Goal: Transaction & Acquisition: Obtain resource

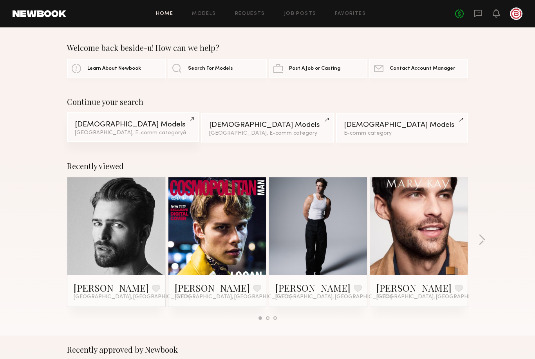
click at [153, 127] on div "Male Models" at bounding box center [133, 124] width 116 height 7
click at [124, 130] on link "Male Models Los Angeles, E-comm category & 1 other filter + 1" at bounding box center [133, 127] width 132 height 30
click at [47, 13] on link at bounding box center [40, 13] width 54 height 7
click at [162, 121] on link "Male Models Los Angeles, E-comm category & 1 other filter + 1" at bounding box center [133, 127] width 132 height 30
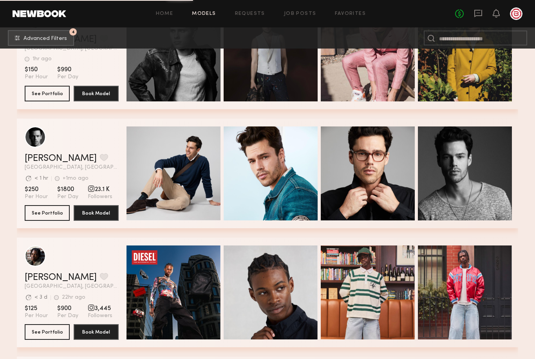
scroll to position [1024, 0]
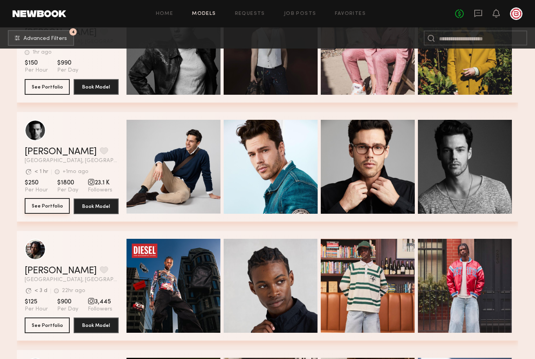
click at [44, 202] on button "See Portfolio" at bounding box center [47, 206] width 45 height 16
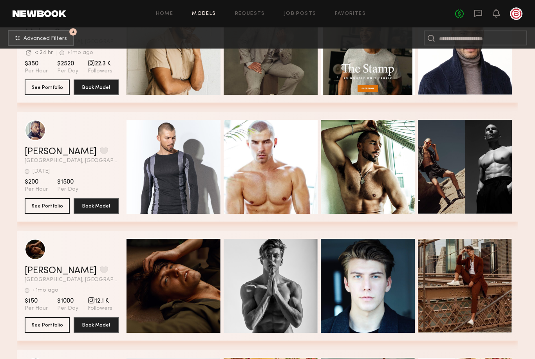
scroll to position [10198, 0]
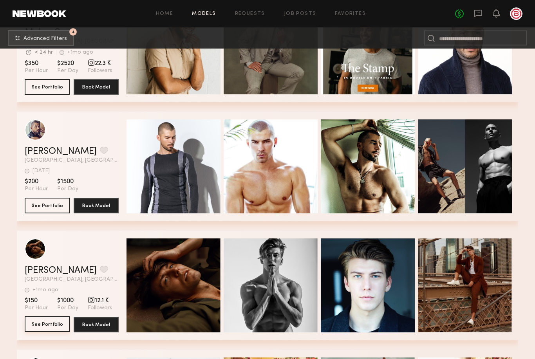
click at [54, 326] on button "See Portfolio" at bounding box center [47, 325] width 45 height 16
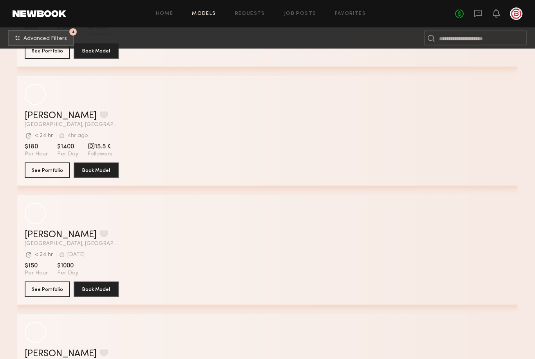
scroll to position [1893, 0]
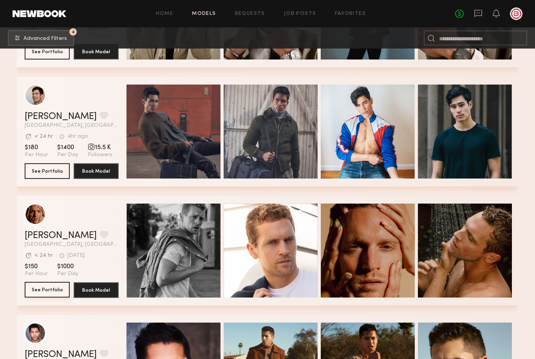
click at [42, 293] on button "See Portfolio" at bounding box center [47, 290] width 45 height 16
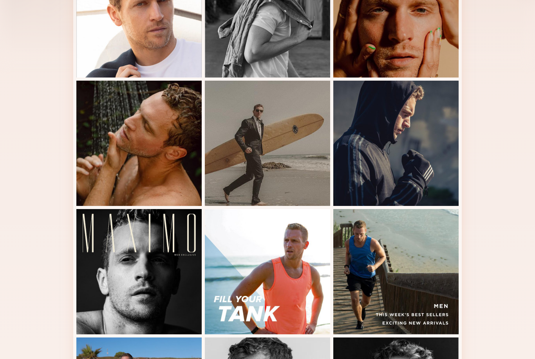
scroll to position [126, 0]
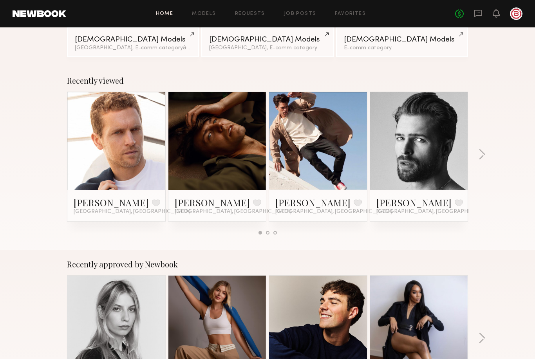
scroll to position [73, 0]
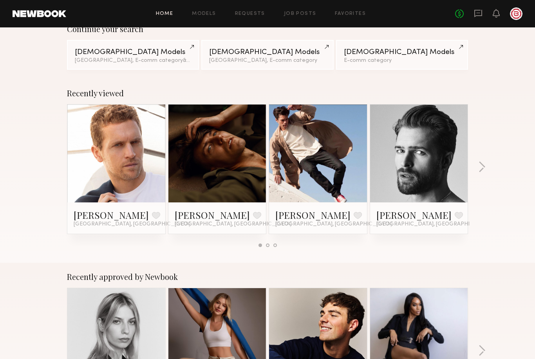
click at [349, 222] on div "Tyler T. Favorite Los Angeles, CA" at bounding box center [317, 218] width 85 height 19
click at [334, 172] on link at bounding box center [318, 154] width 48 height 98
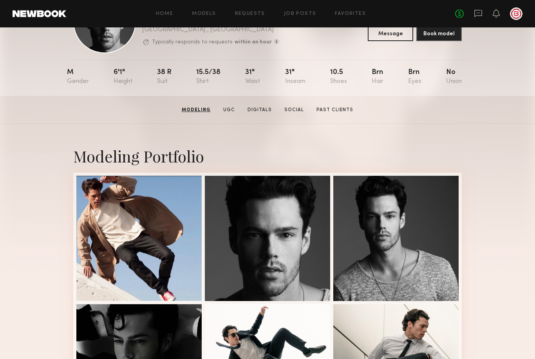
scroll to position [56, 0]
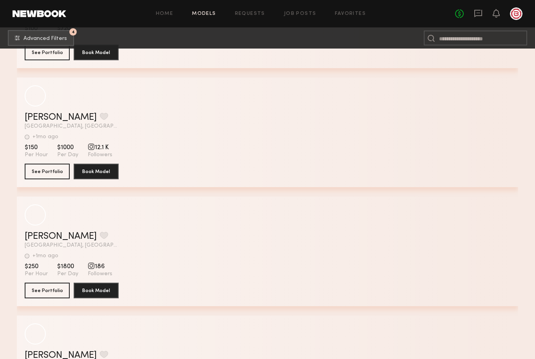
scroll to position [10471, 0]
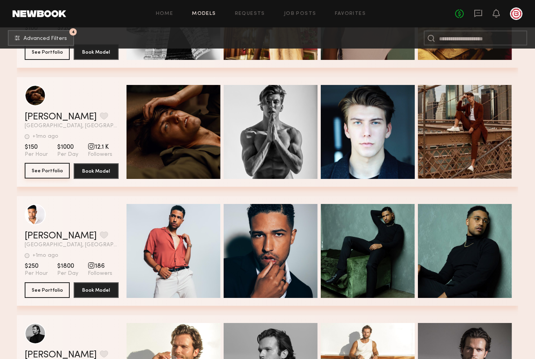
click at [49, 169] on button "See Portfolio" at bounding box center [47, 171] width 45 height 16
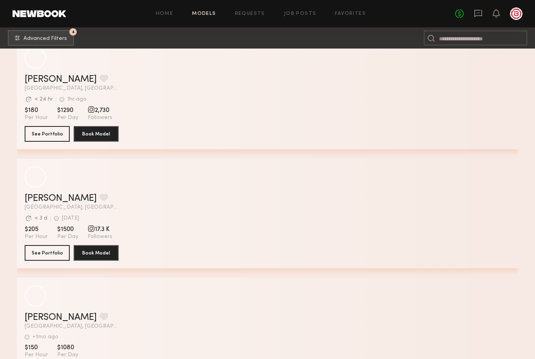
scroll to position [2407, 0]
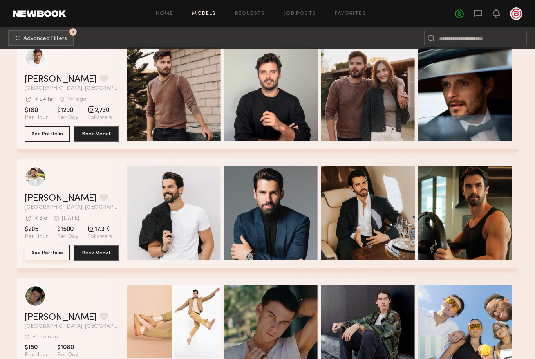
click at [54, 256] on button "See Portfolio" at bounding box center [47, 253] width 45 height 16
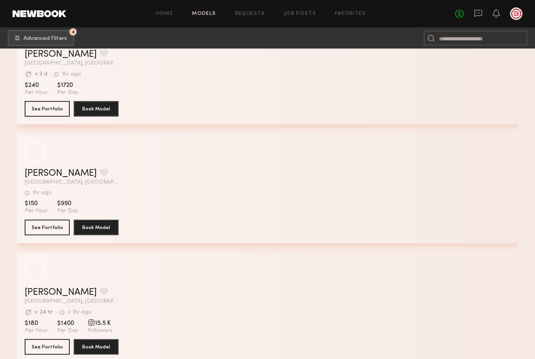
scroll to position [406, 0]
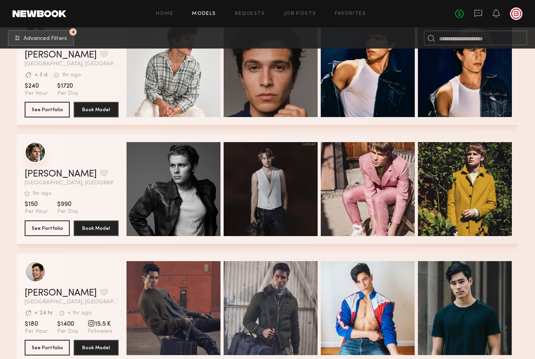
click at [44, 156] on div "grid" at bounding box center [35, 152] width 21 height 21
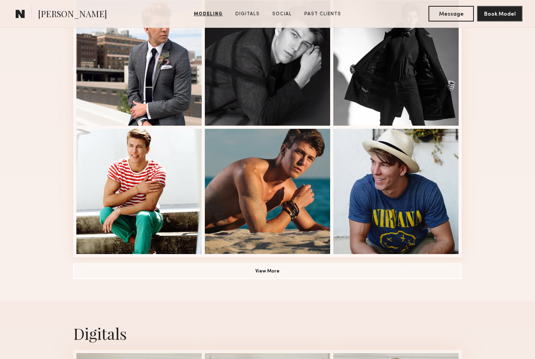
scroll to position [504, 0]
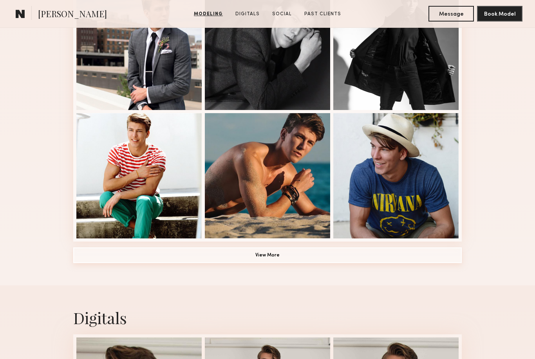
click at [285, 262] on button "View More" at bounding box center [267, 256] width 389 height 16
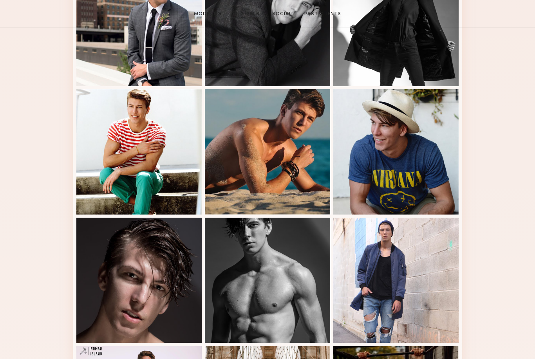
scroll to position [513, 0]
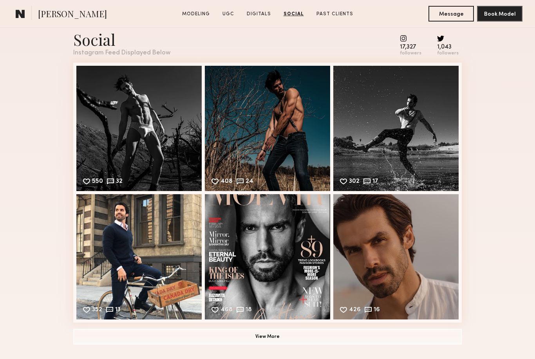
scroll to position [1883, 0]
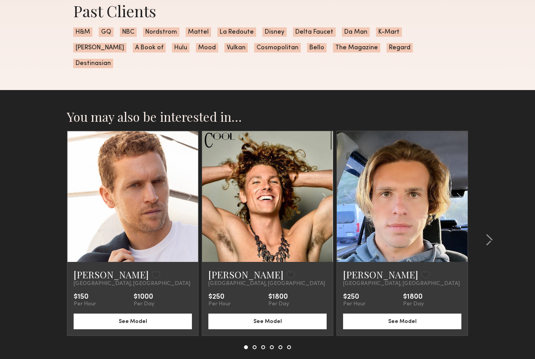
scroll to position [663, 0]
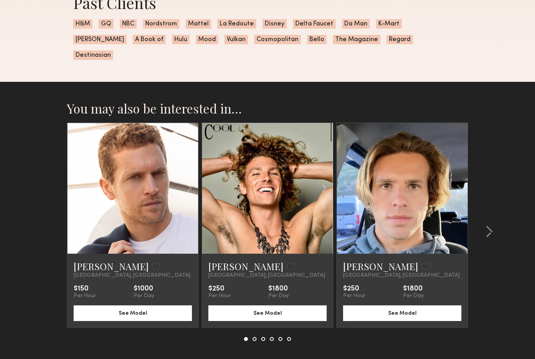
click at [520, 208] on section "You may also be interested in… David W. Favorite Los Angeles, CA $150 Per Hour …" at bounding box center [267, 240] width 535 height 317
click at [299, 180] on div at bounding box center [311, 188] width 43 height 131
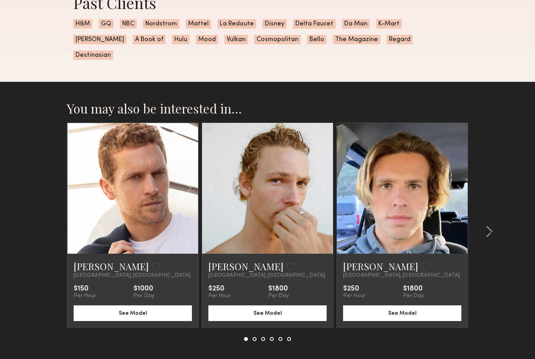
click at [293, 260] on div "Parker H. Favorite" at bounding box center [267, 266] width 118 height 13
click at [223, 260] on link "[PERSON_NAME]" at bounding box center [245, 266] width 75 height 13
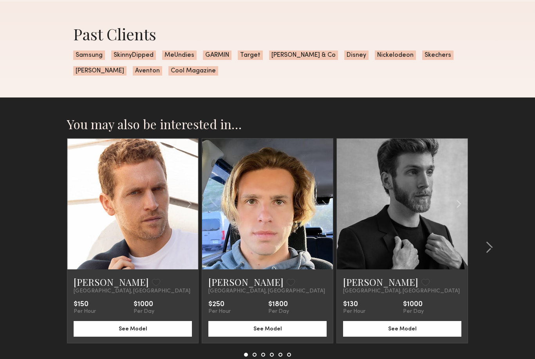
scroll to position [792, 0]
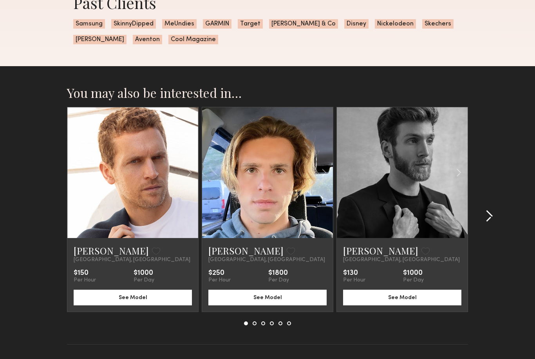
click at [486, 215] on common-icon at bounding box center [490, 216] width 8 height 13
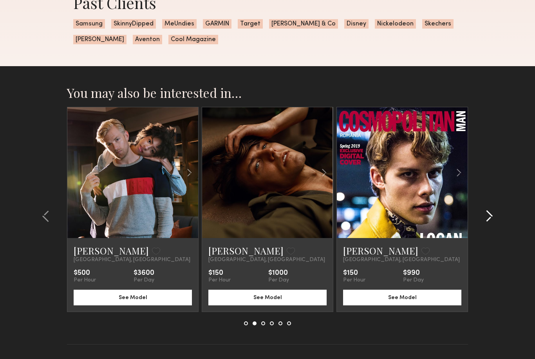
click at [492, 207] on div at bounding box center [487, 216] width 38 height 219
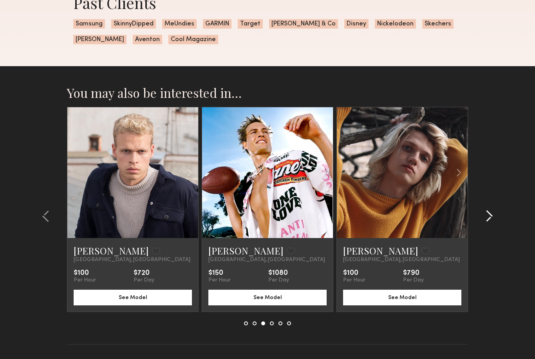
click at [492, 216] on common-icon at bounding box center [490, 216] width 8 height 13
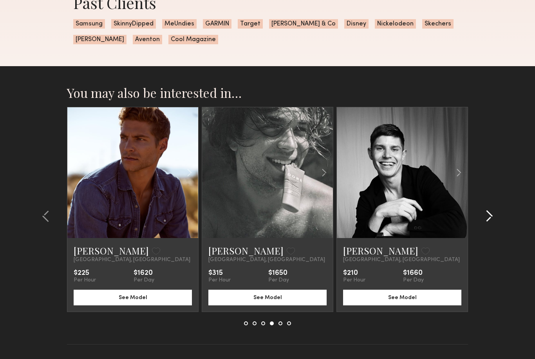
click at [493, 217] on common-icon at bounding box center [490, 216] width 8 height 13
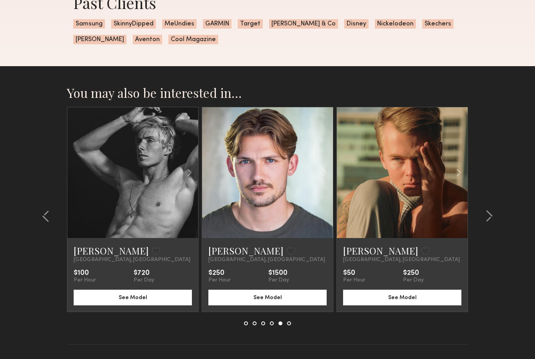
click at [141, 210] on link at bounding box center [133, 172] width 45 height 131
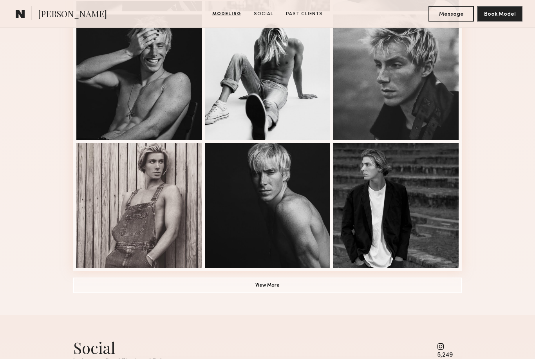
scroll to position [538, 0]
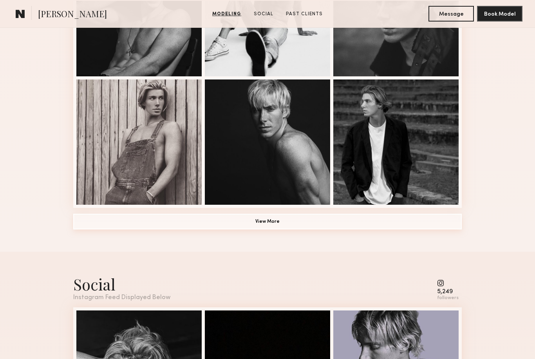
click at [388, 230] on button "View More" at bounding box center [267, 222] width 389 height 16
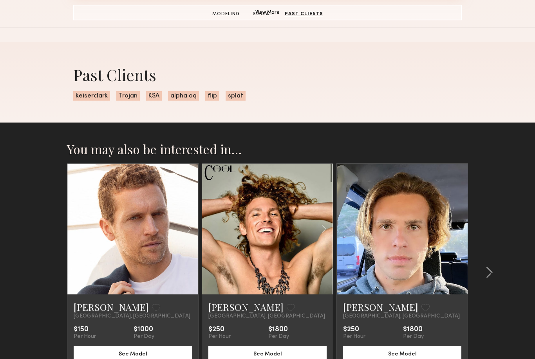
scroll to position [1213, 0]
click at [493, 272] on common-icon at bounding box center [490, 273] width 8 height 13
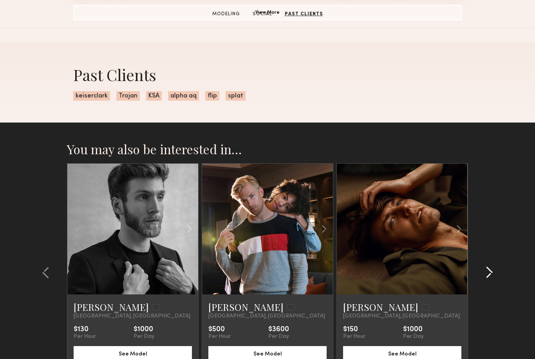
scroll to position [1214, 0]
click at [493, 271] on common-icon at bounding box center [490, 272] width 8 height 13
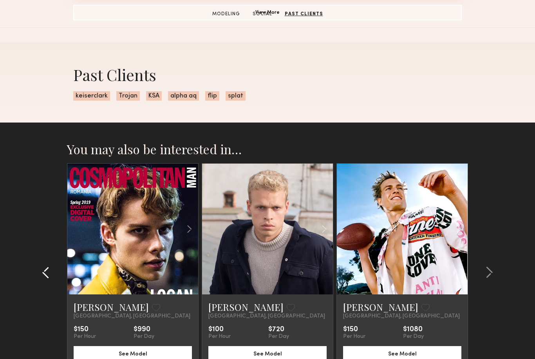
click at [49, 274] on common-icon at bounding box center [46, 272] width 8 height 13
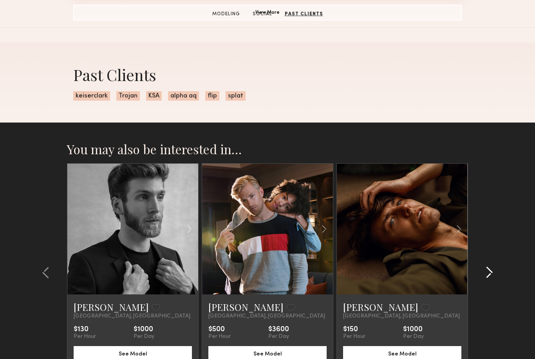
click at [495, 269] on div at bounding box center [487, 272] width 38 height 219
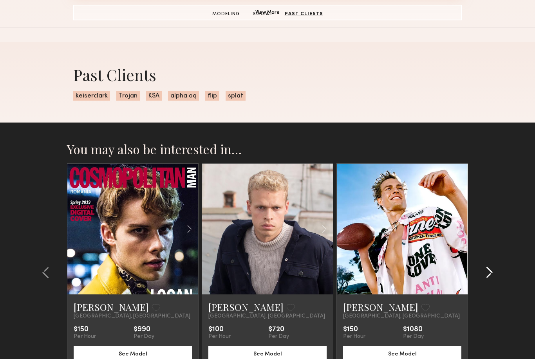
click at [492, 270] on common-icon at bounding box center [490, 272] width 8 height 13
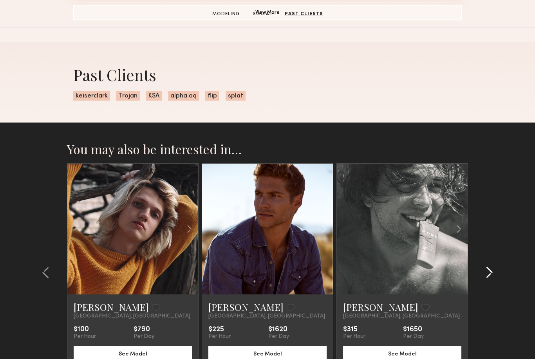
click at [489, 272] on common-icon at bounding box center [490, 272] width 8 height 13
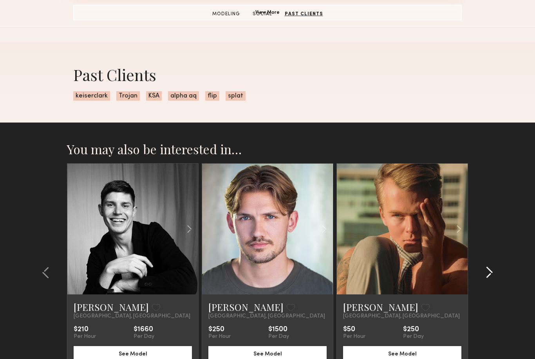
click at [491, 279] on common-icon at bounding box center [490, 272] width 8 height 13
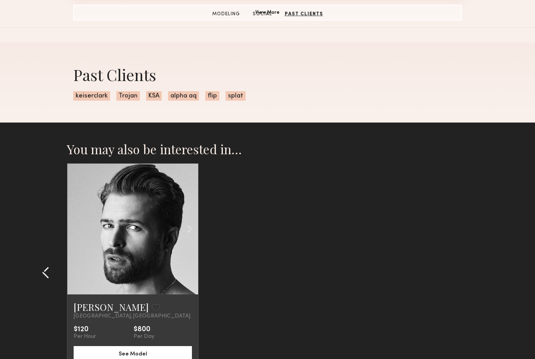
click at [50, 271] on button at bounding box center [48, 272] width 13 height 13
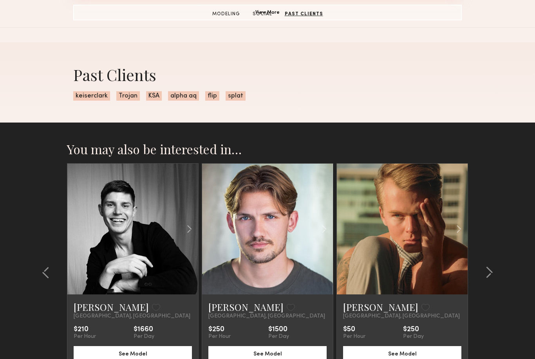
click at [137, 233] on link at bounding box center [133, 229] width 45 height 131
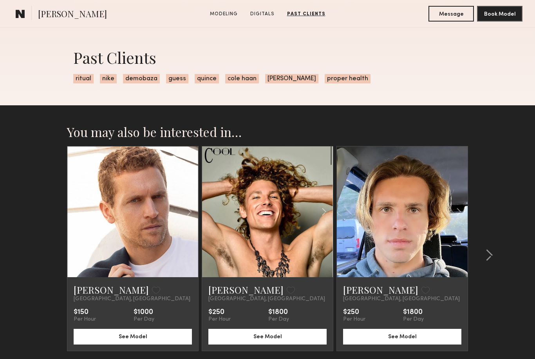
scroll to position [945, 0]
click at [488, 261] on common-icon at bounding box center [490, 255] width 8 height 13
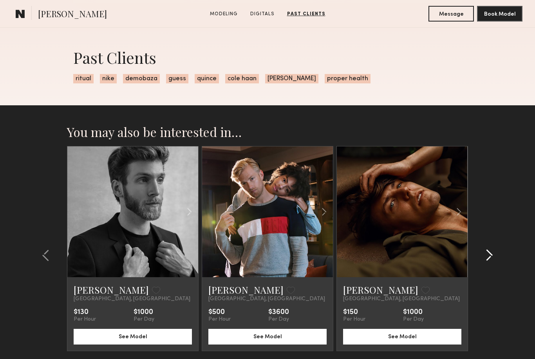
click at [488, 257] on common-icon at bounding box center [490, 255] width 8 height 13
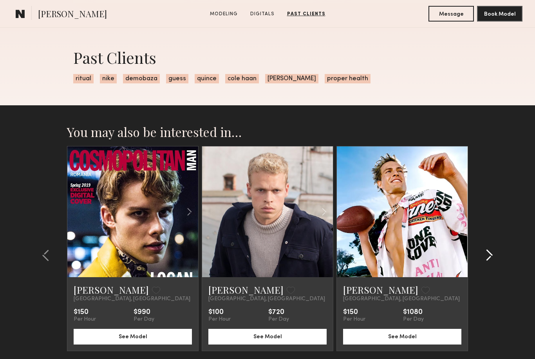
click at [492, 260] on common-icon at bounding box center [490, 255] width 8 height 13
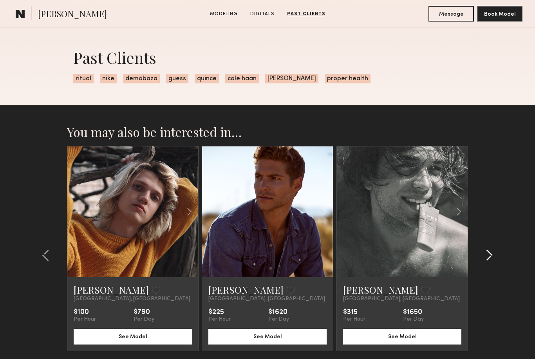
click at [492, 262] on common-icon at bounding box center [490, 255] width 8 height 13
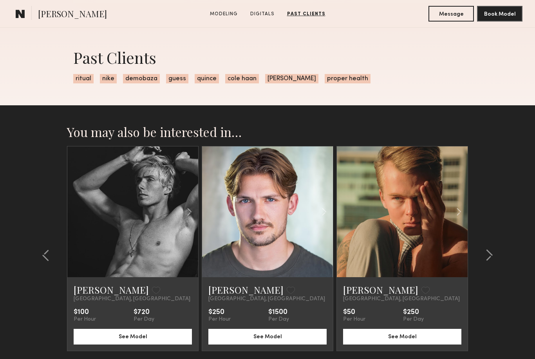
click at [424, 237] on link at bounding box center [402, 212] width 45 height 131
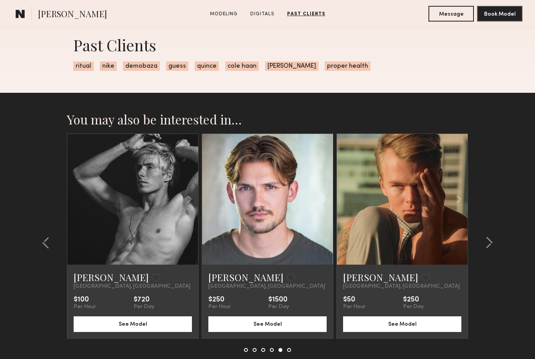
click at [154, 232] on link at bounding box center [133, 199] width 45 height 131
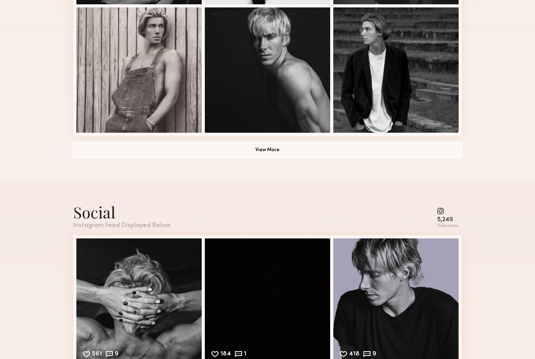
scroll to position [610, 0]
click at [269, 154] on button "View More" at bounding box center [267, 150] width 389 height 16
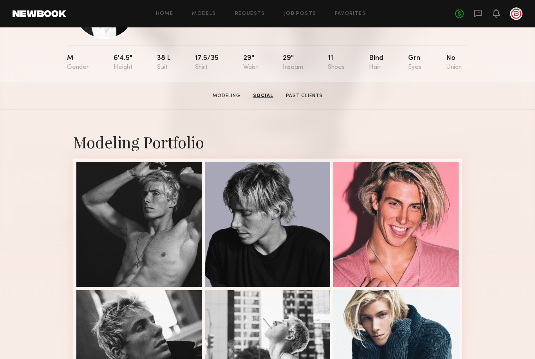
scroll to position [0, 0]
